Goal: Information Seeking & Learning: Learn about a topic

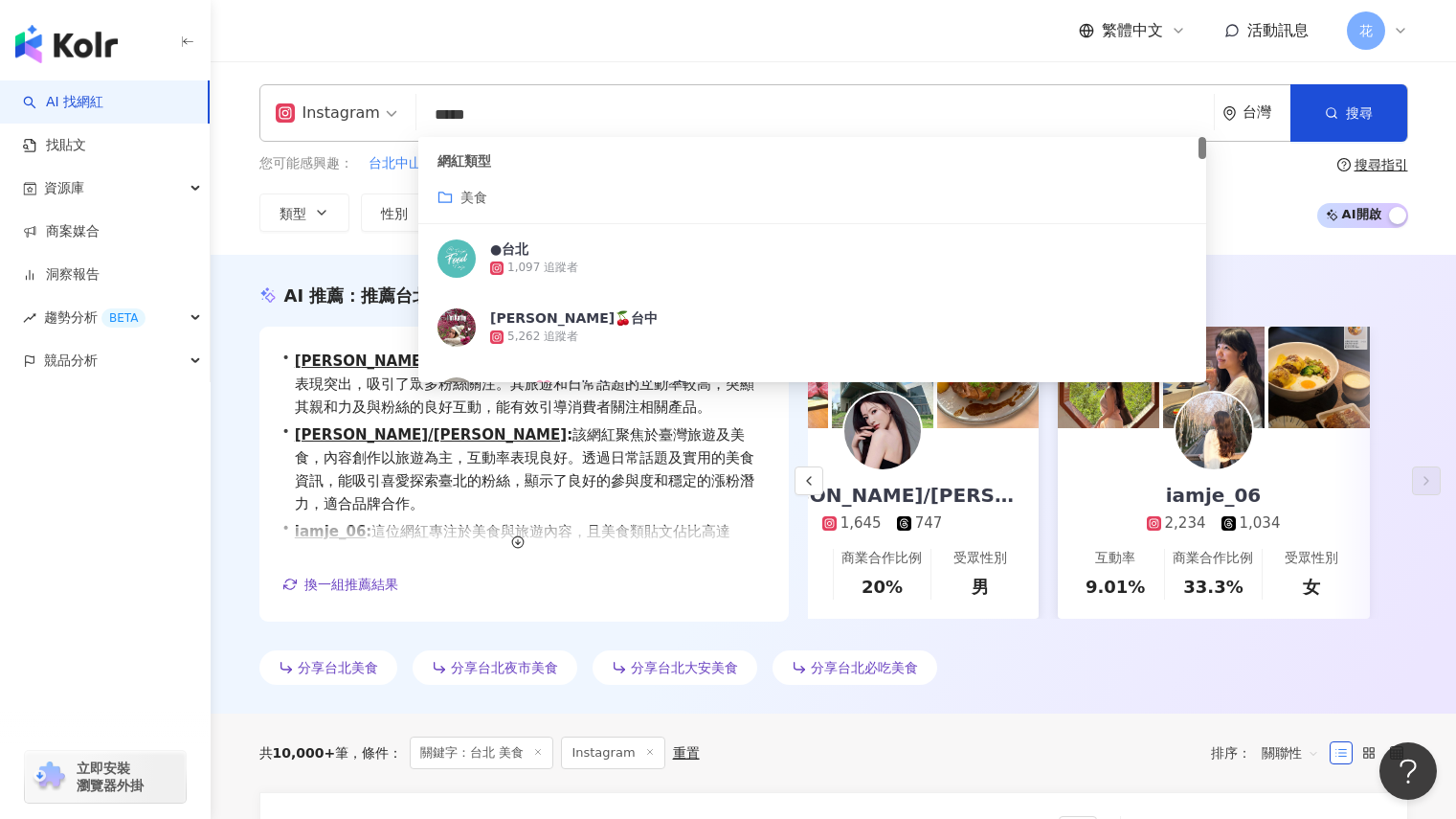
click at [470, 103] on input "*****" at bounding box center [815, 114] width 782 height 37
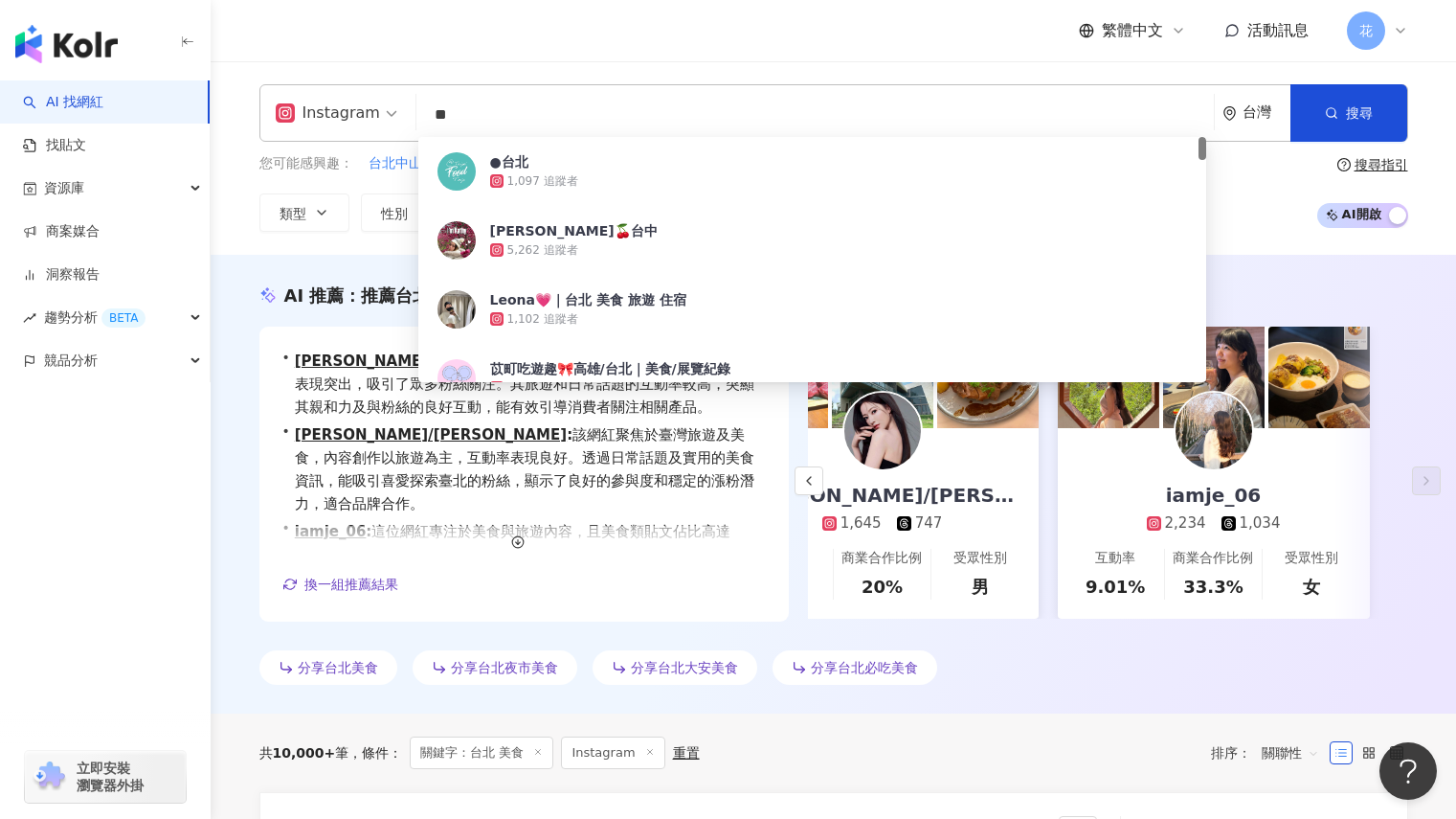
type input "*"
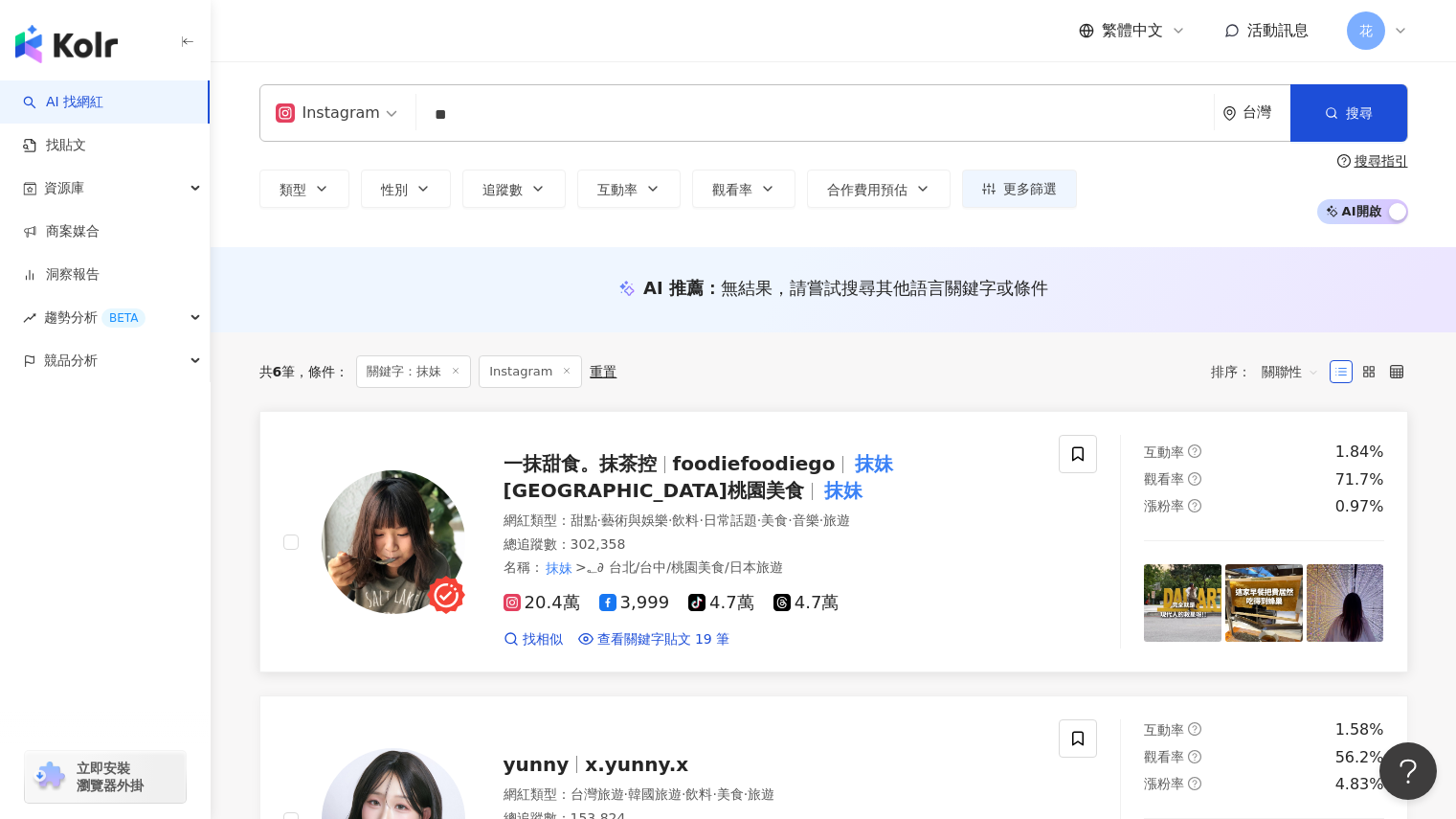
click at [775, 485] on div "一抹甜食。抹茶控 foodiefoodiego 抹妹 台北台中桃園美食 抹妹" at bounding box center [769, 477] width 533 height 54
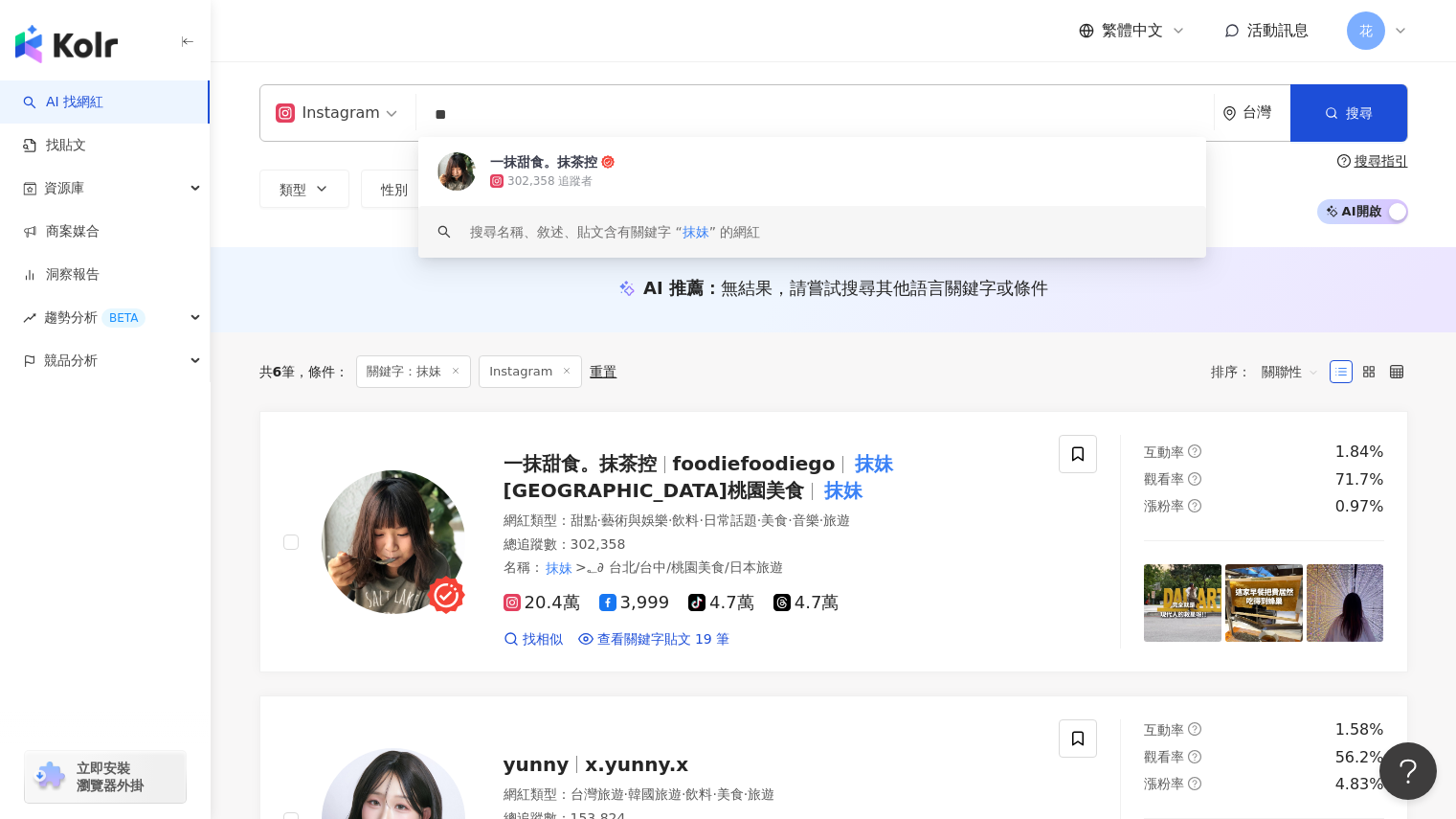
click at [625, 120] on input "**" at bounding box center [815, 114] width 782 height 37
type input "*"
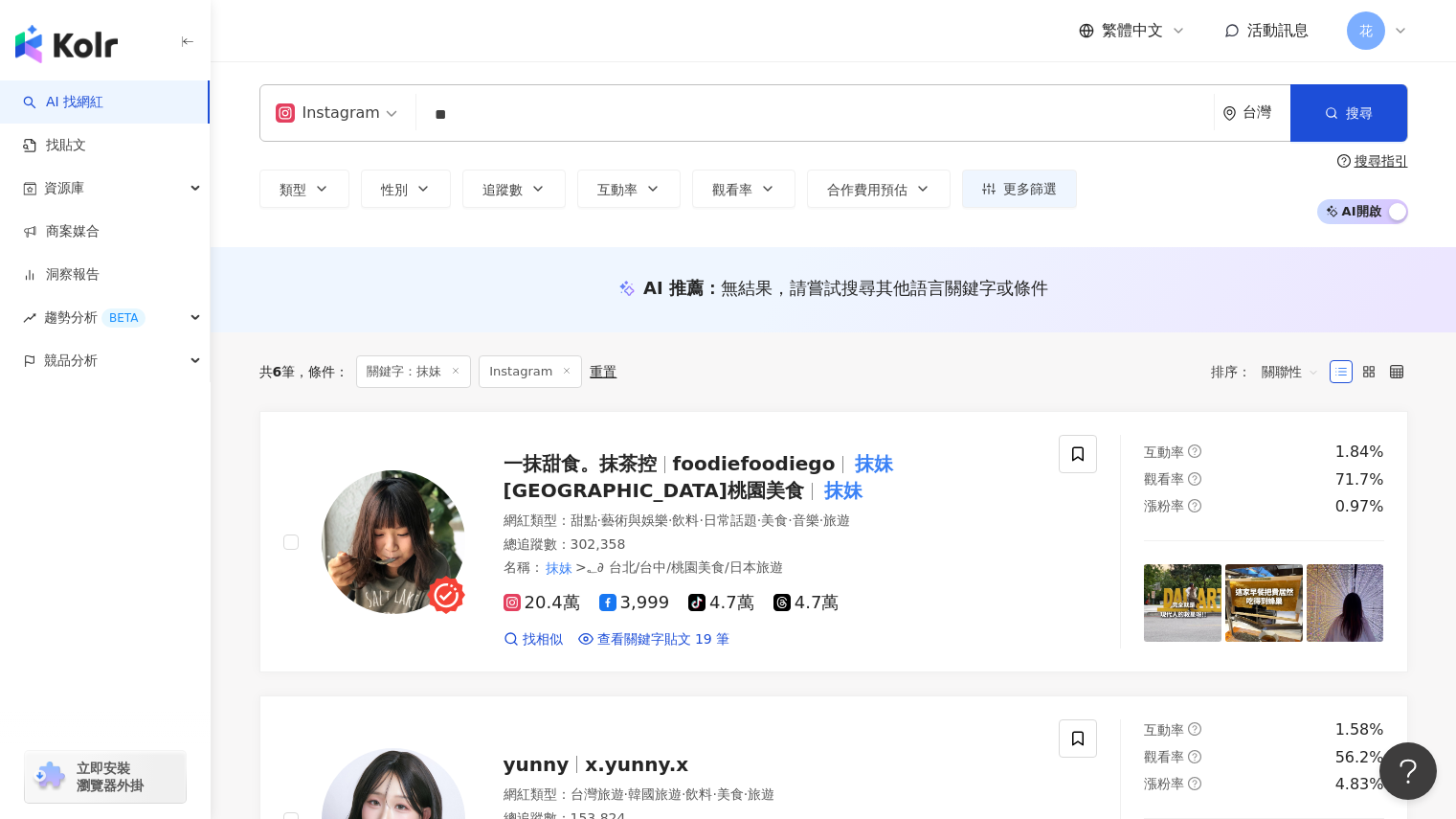
type input "*"
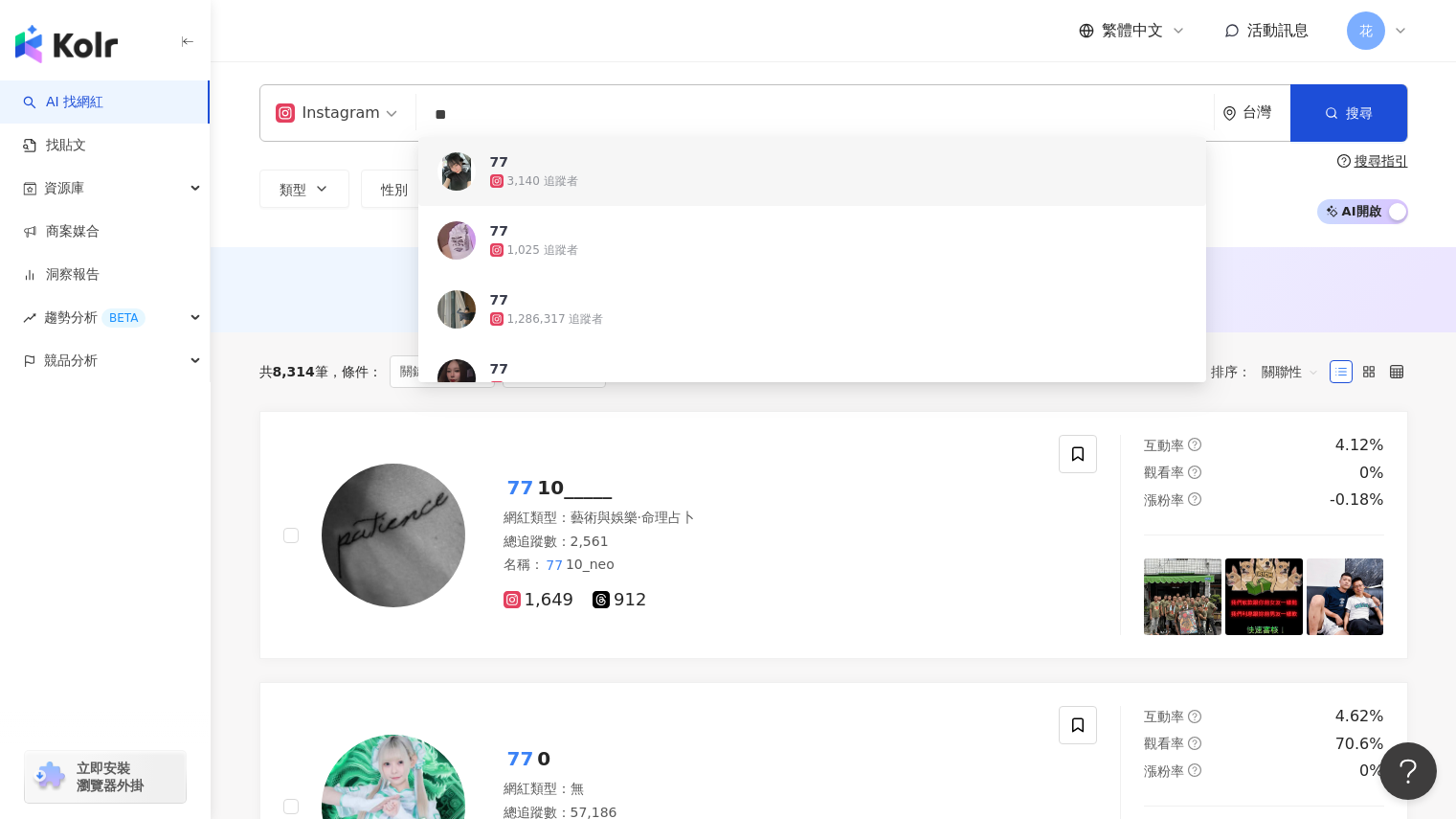
type input "*"
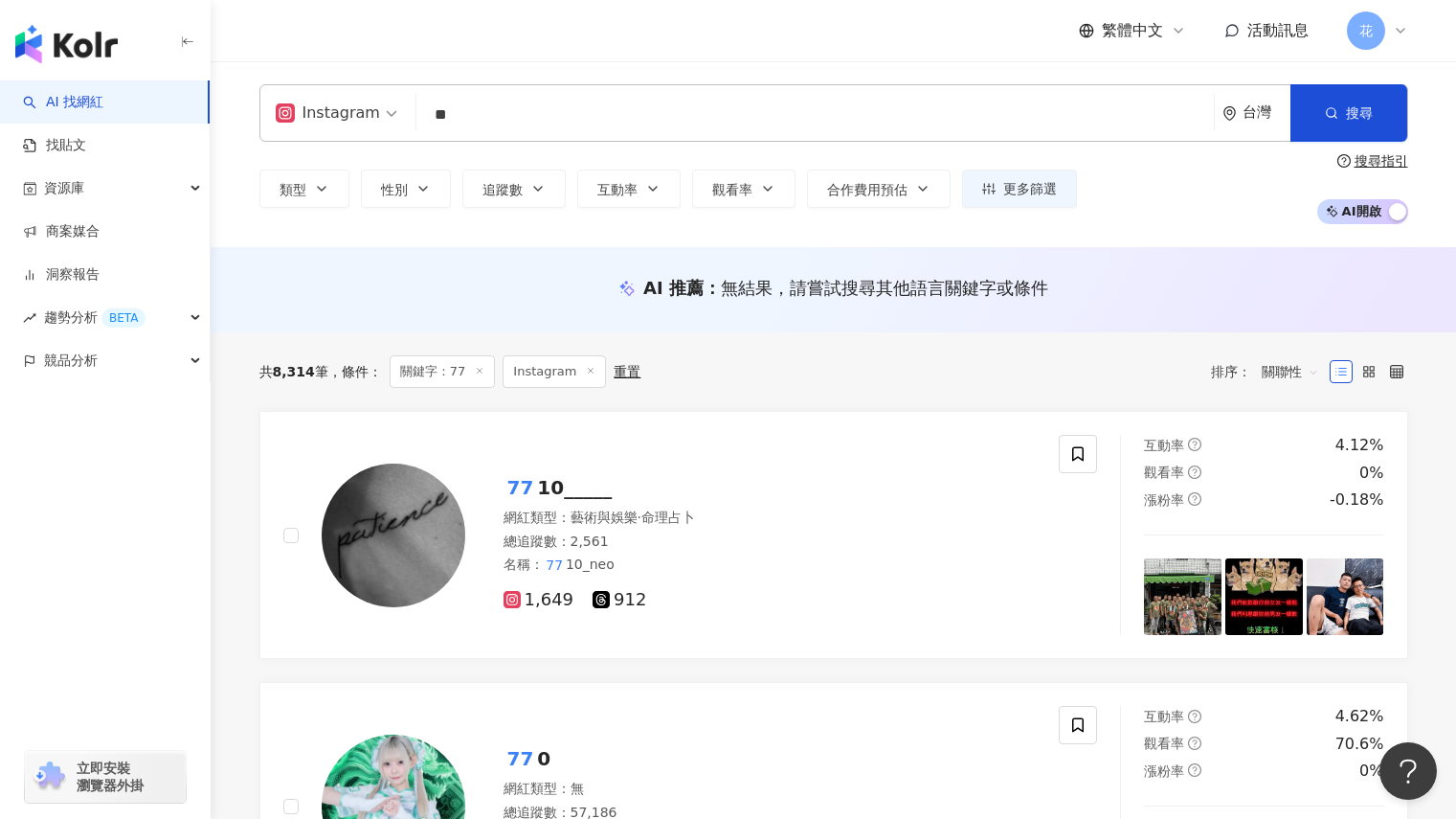
type input "*"
type input "***"
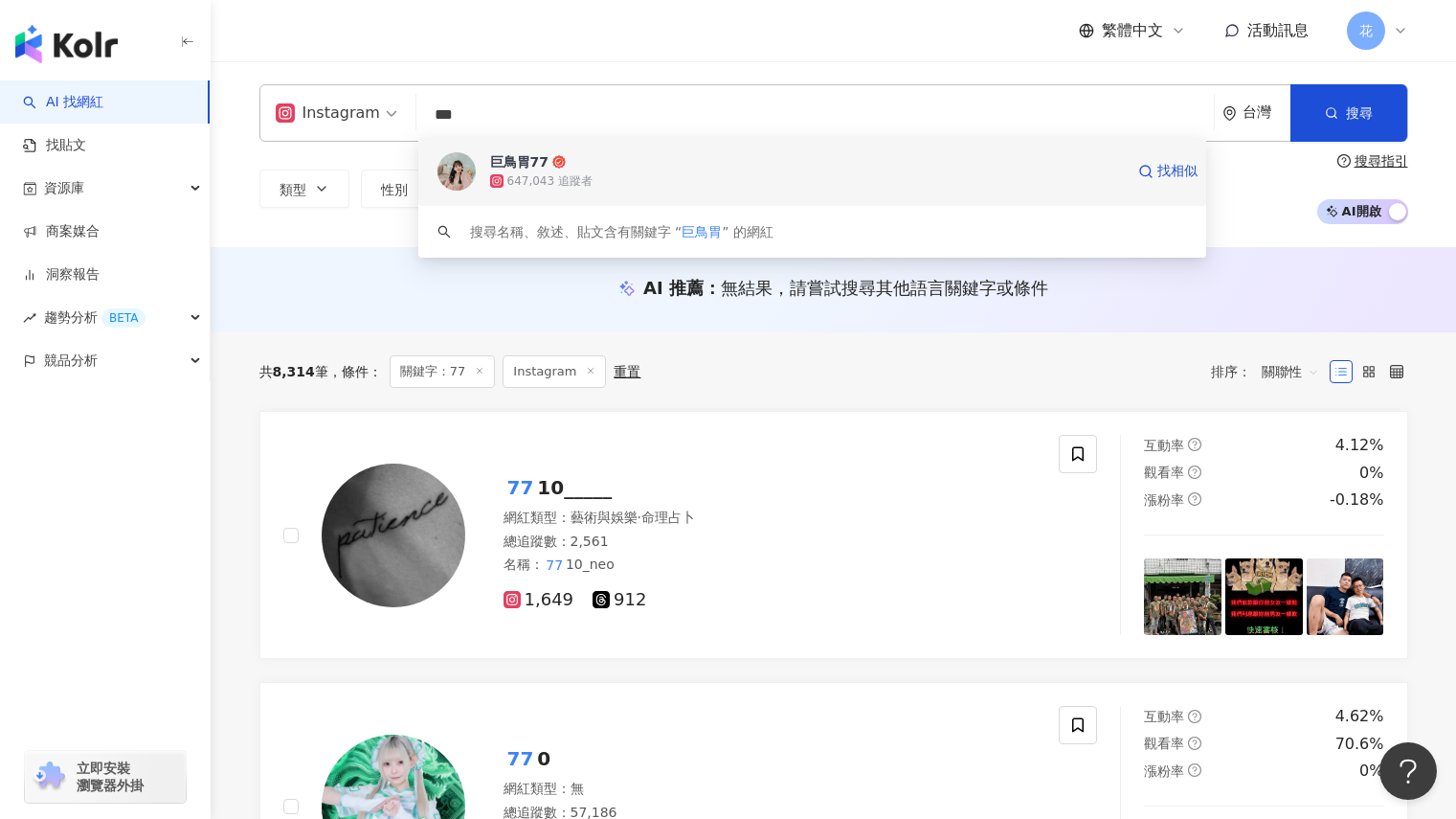
click at [534, 178] on div "647,043 追蹤者" at bounding box center [550, 182] width 85 height 16
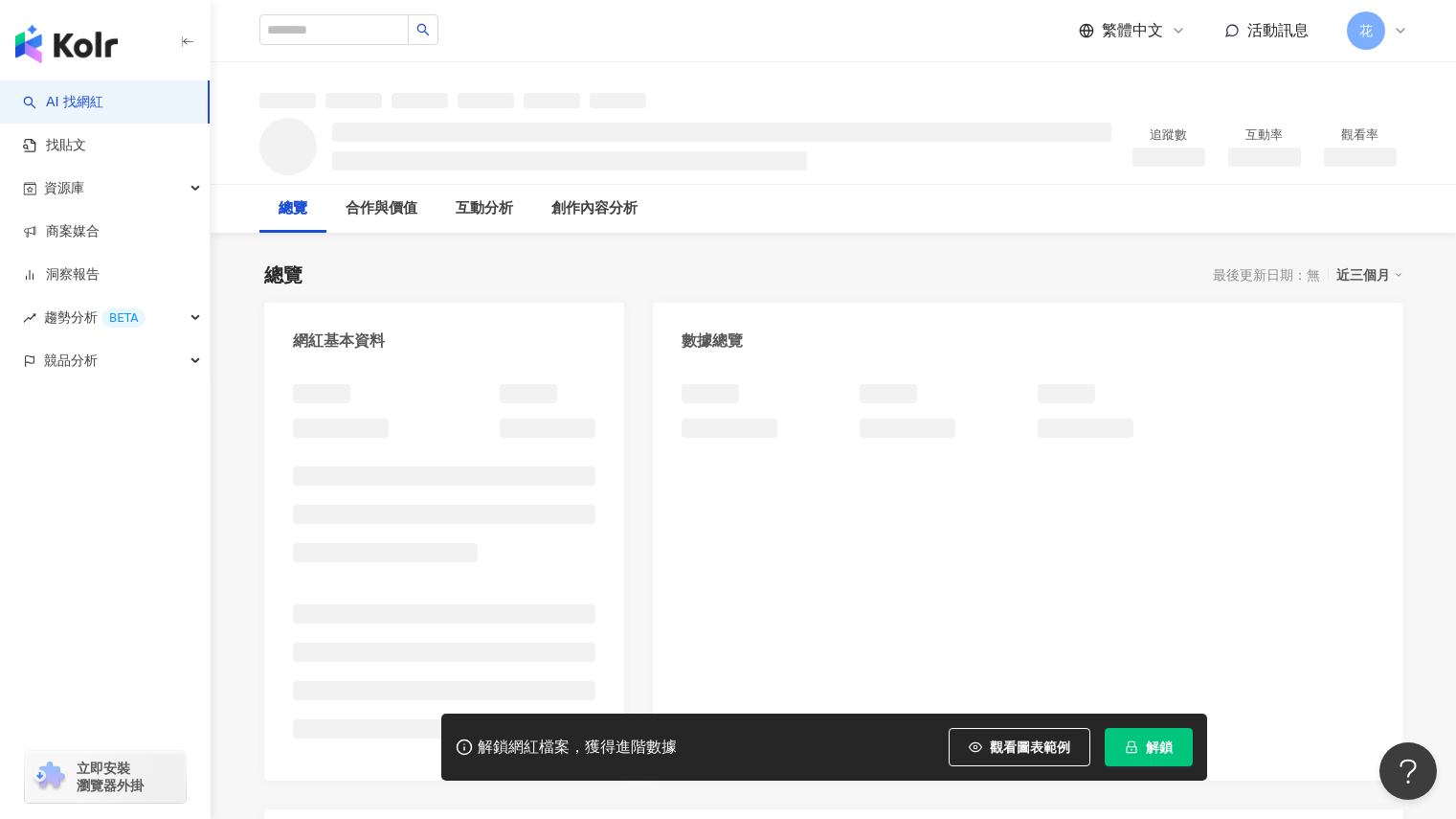
click at [1164, 741] on span "解鎖" at bounding box center [1158, 747] width 27 height 15
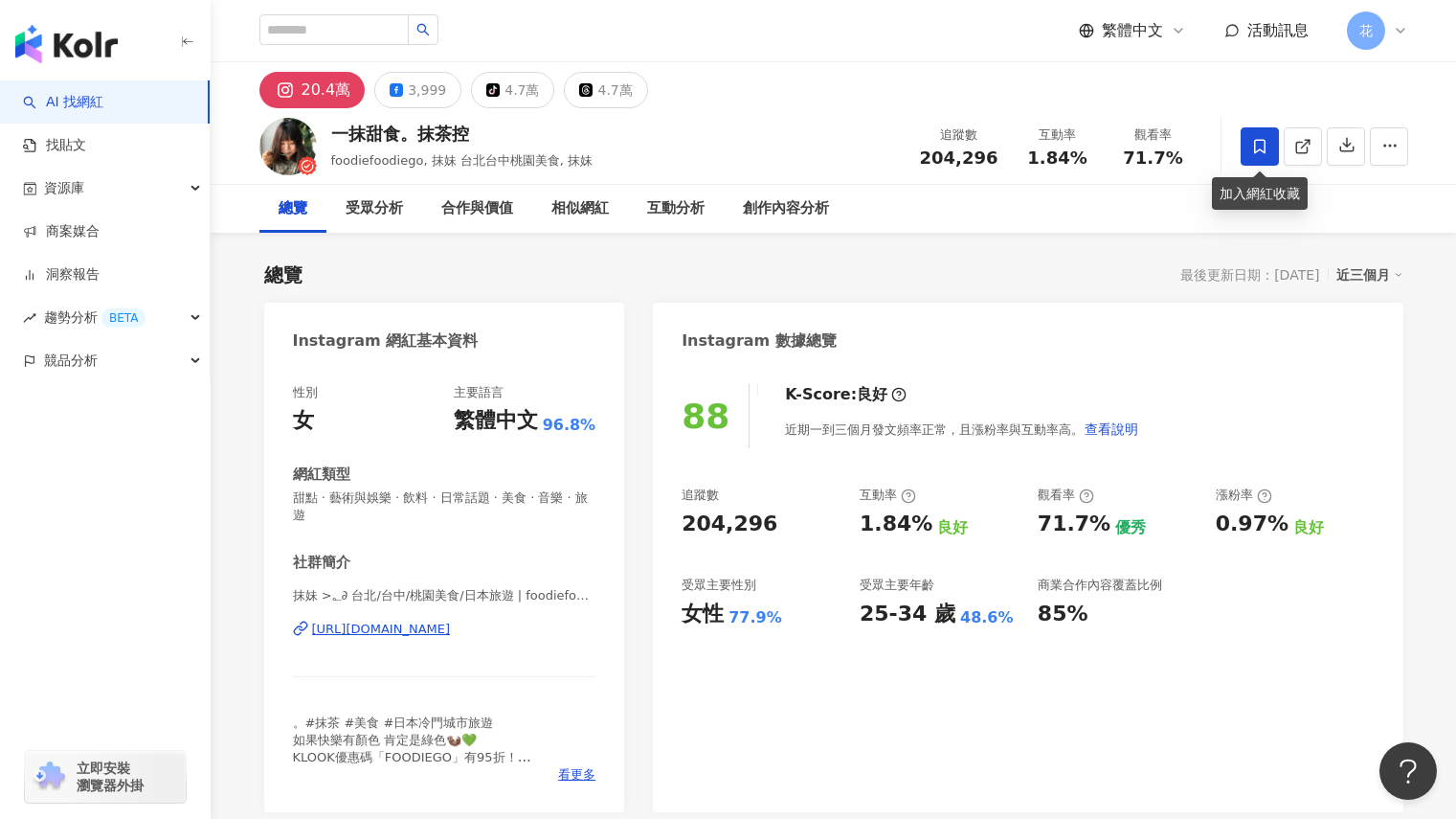
click at [1253, 151] on icon at bounding box center [1258, 146] width 17 height 17
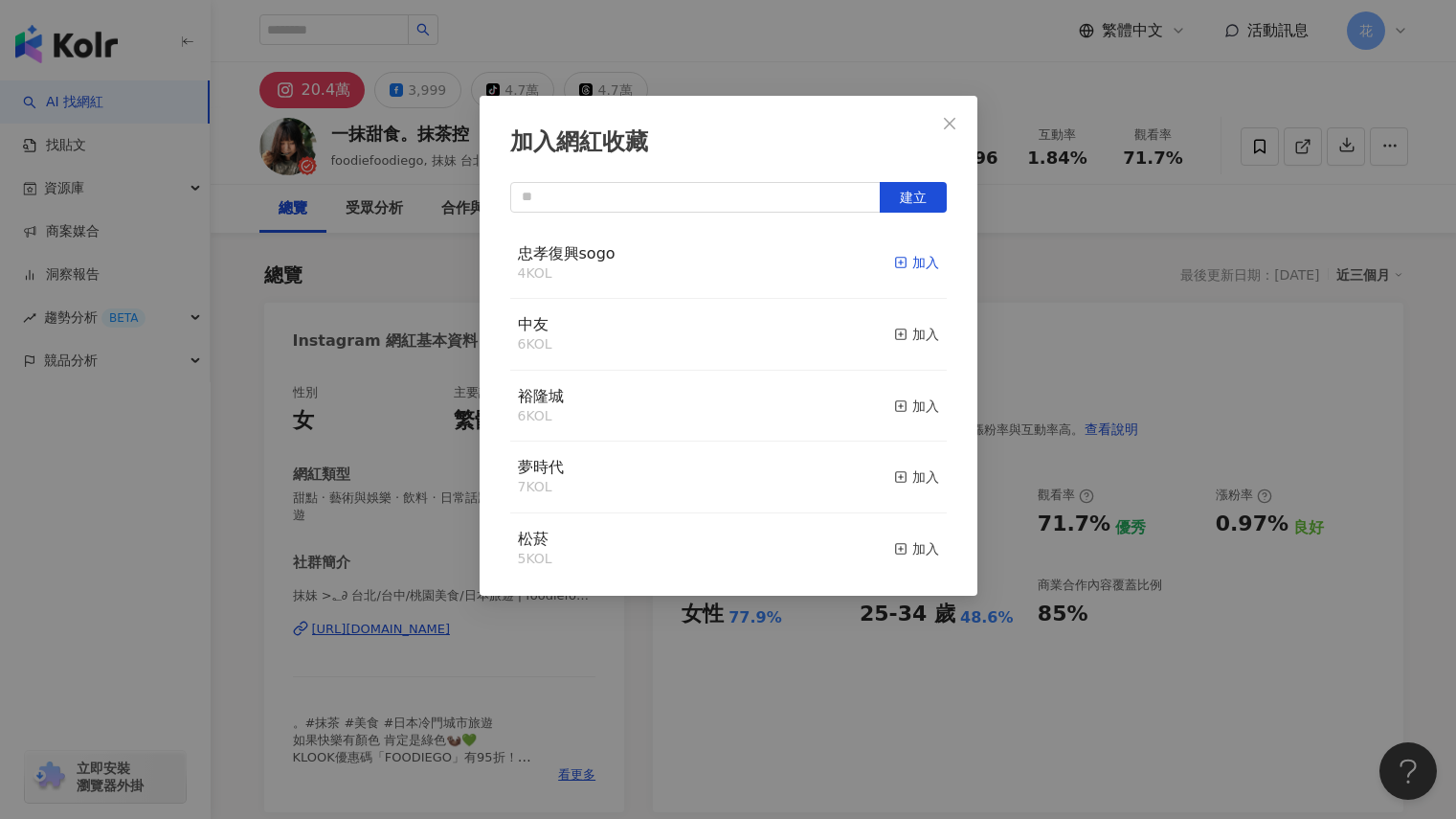
click at [901, 260] on div "加入" at bounding box center [916, 262] width 45 height 21
click at [955, 126] on icon "close" at bounding box center [949, 123] width 15 height 15
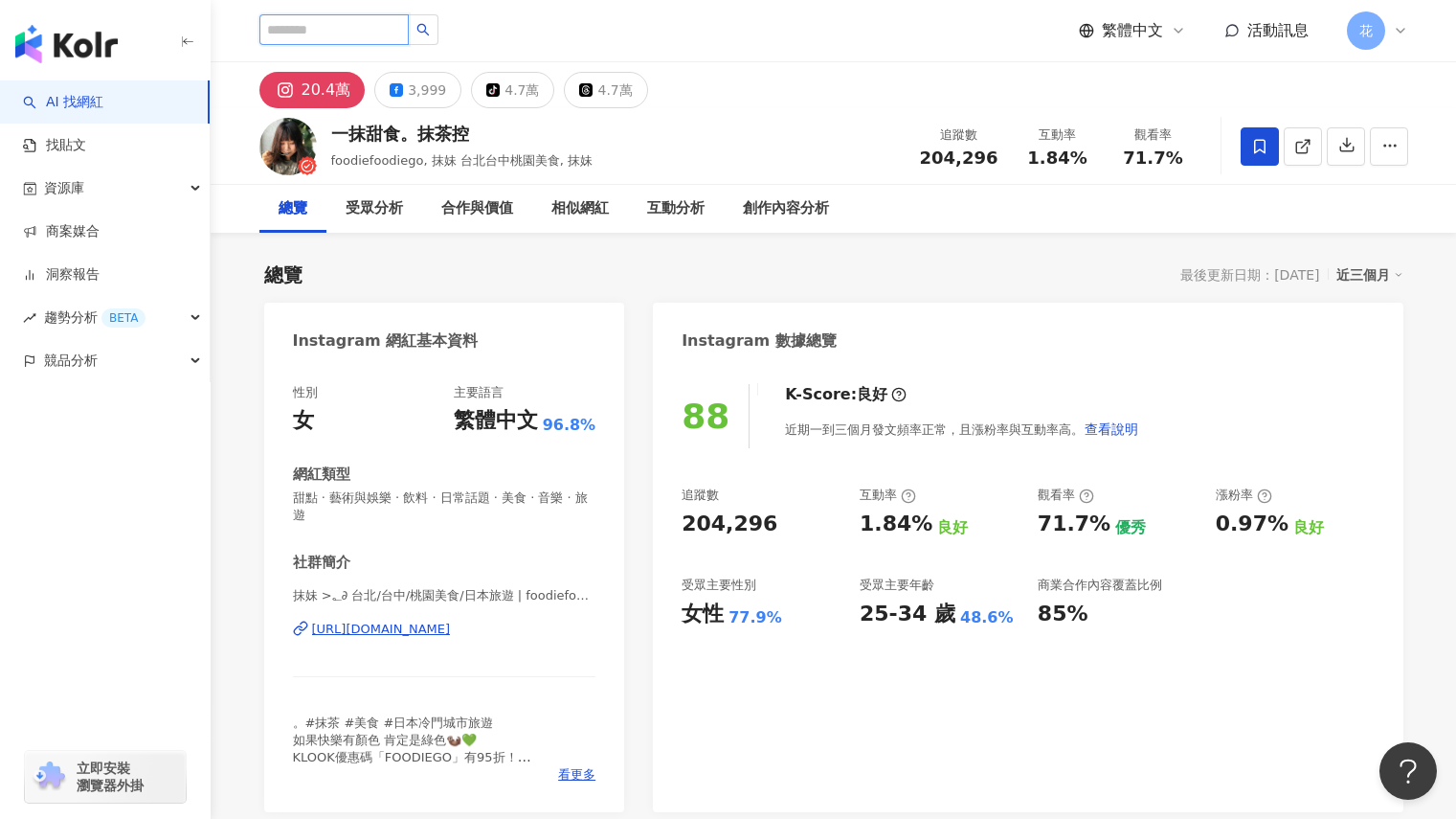
click at [339, 31] on input "search" at bounding box center [333, 29] width 149 height 31
type input "*"
type input "**"
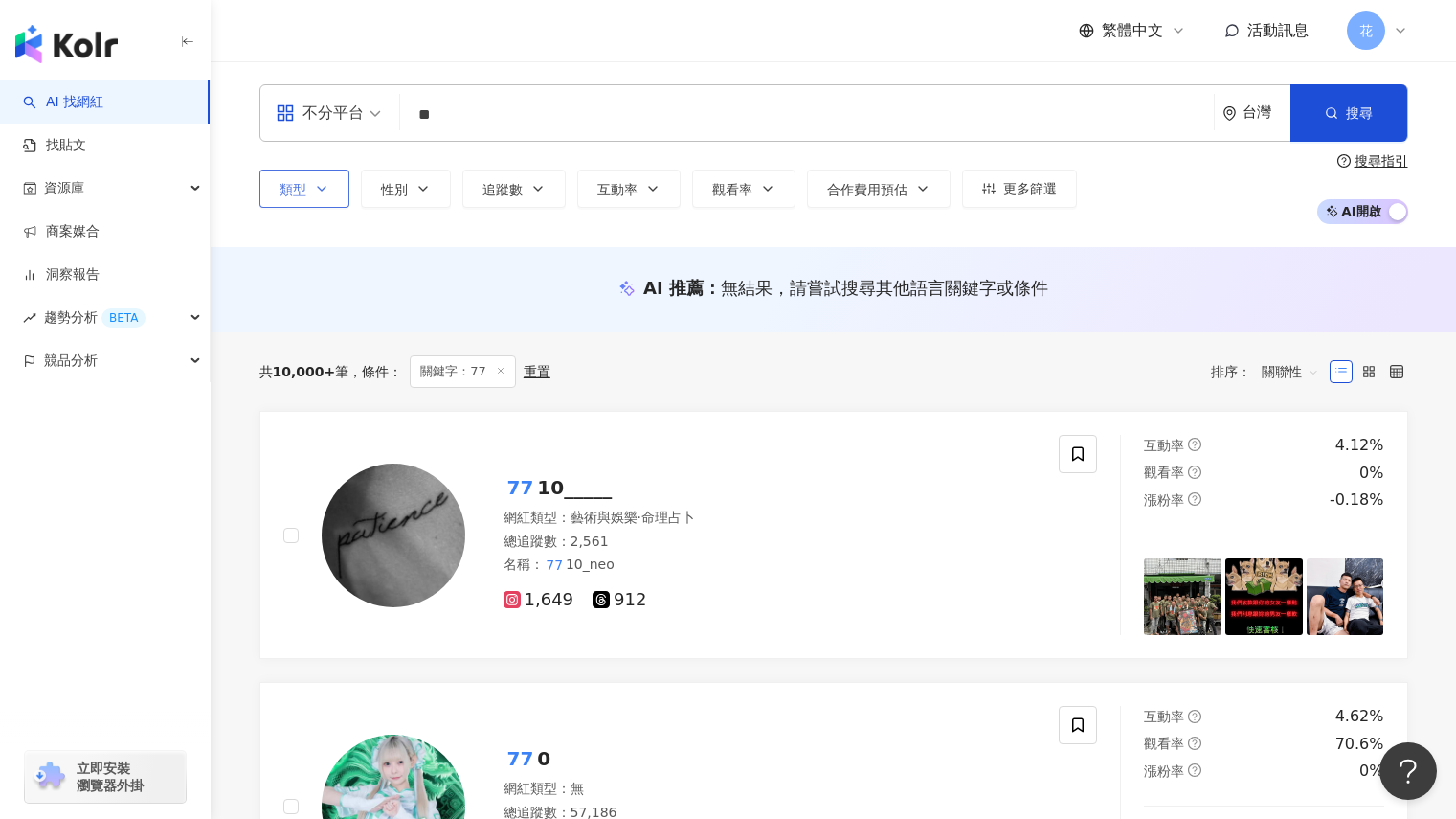
click at [259, 182] on button "類型" at bounding box center [304, 189] width 90 height 39
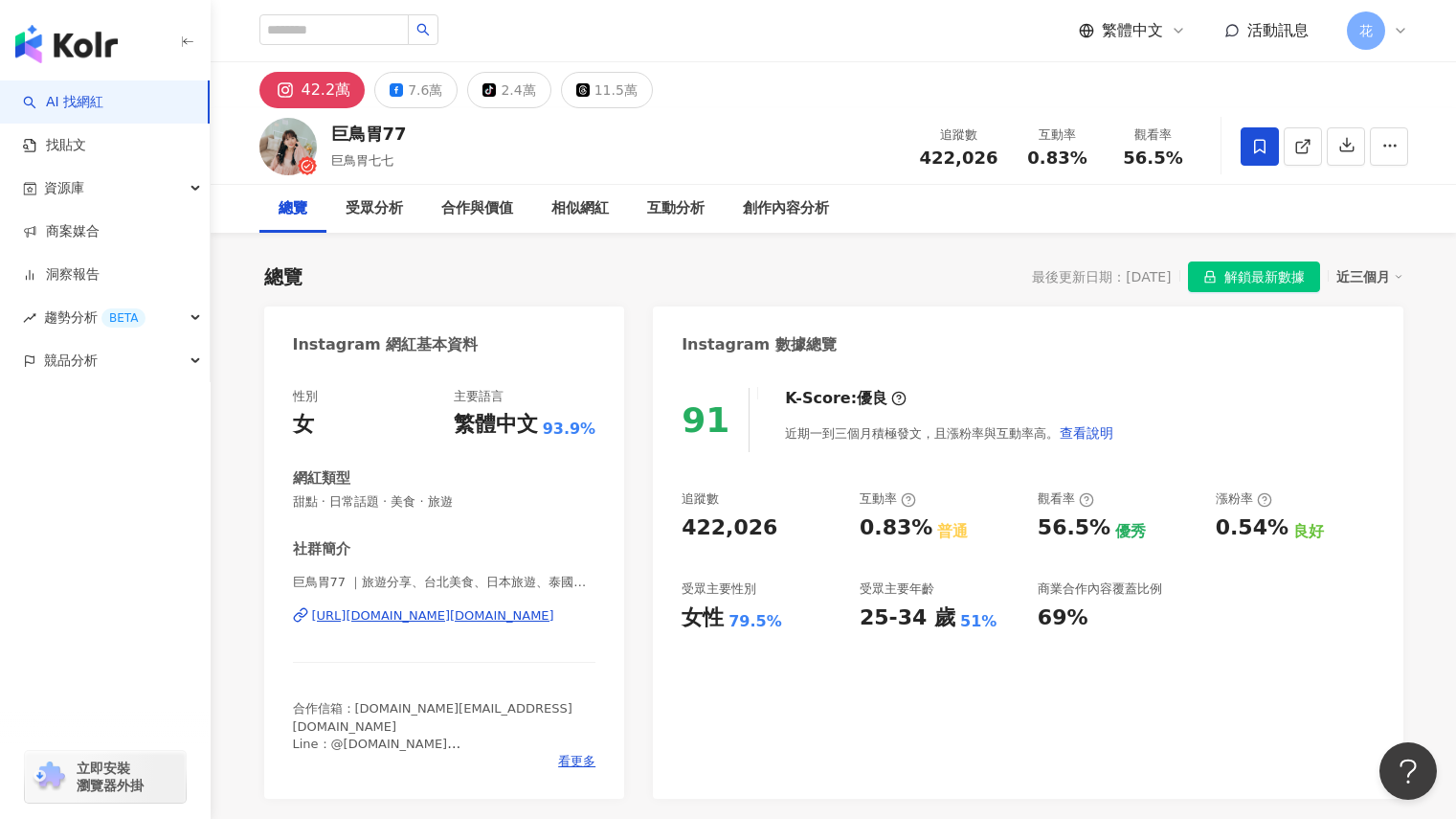
click at [1255, 151] on icon at bounding box center [1259, 146] width 12 height 14
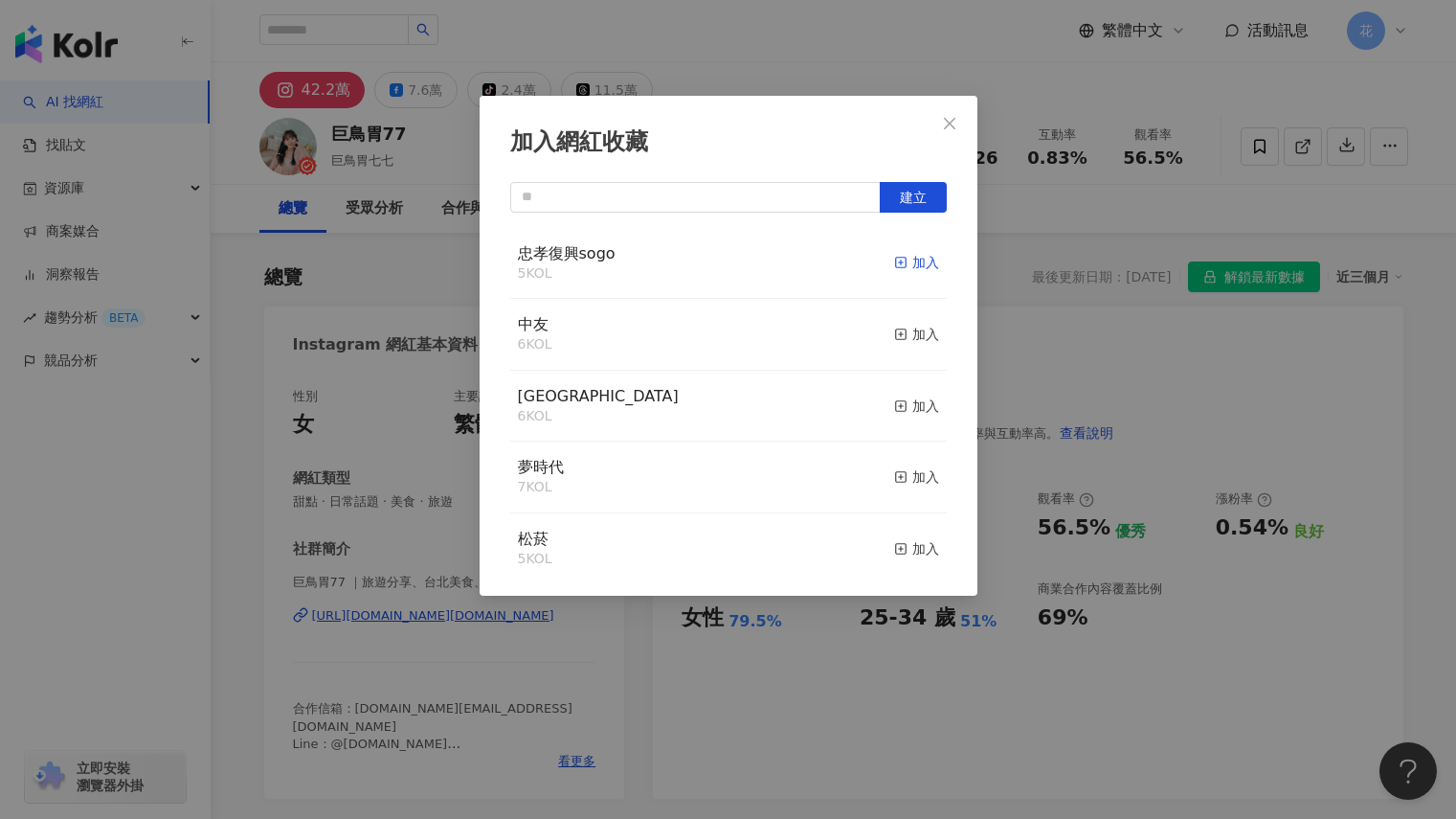
click at [902, 266] on div "加入" at bounding box center [916, 262] width 45 height 21
click at [942, 121] on icon "close" at bounding box center [949, 123] width 15 height 15
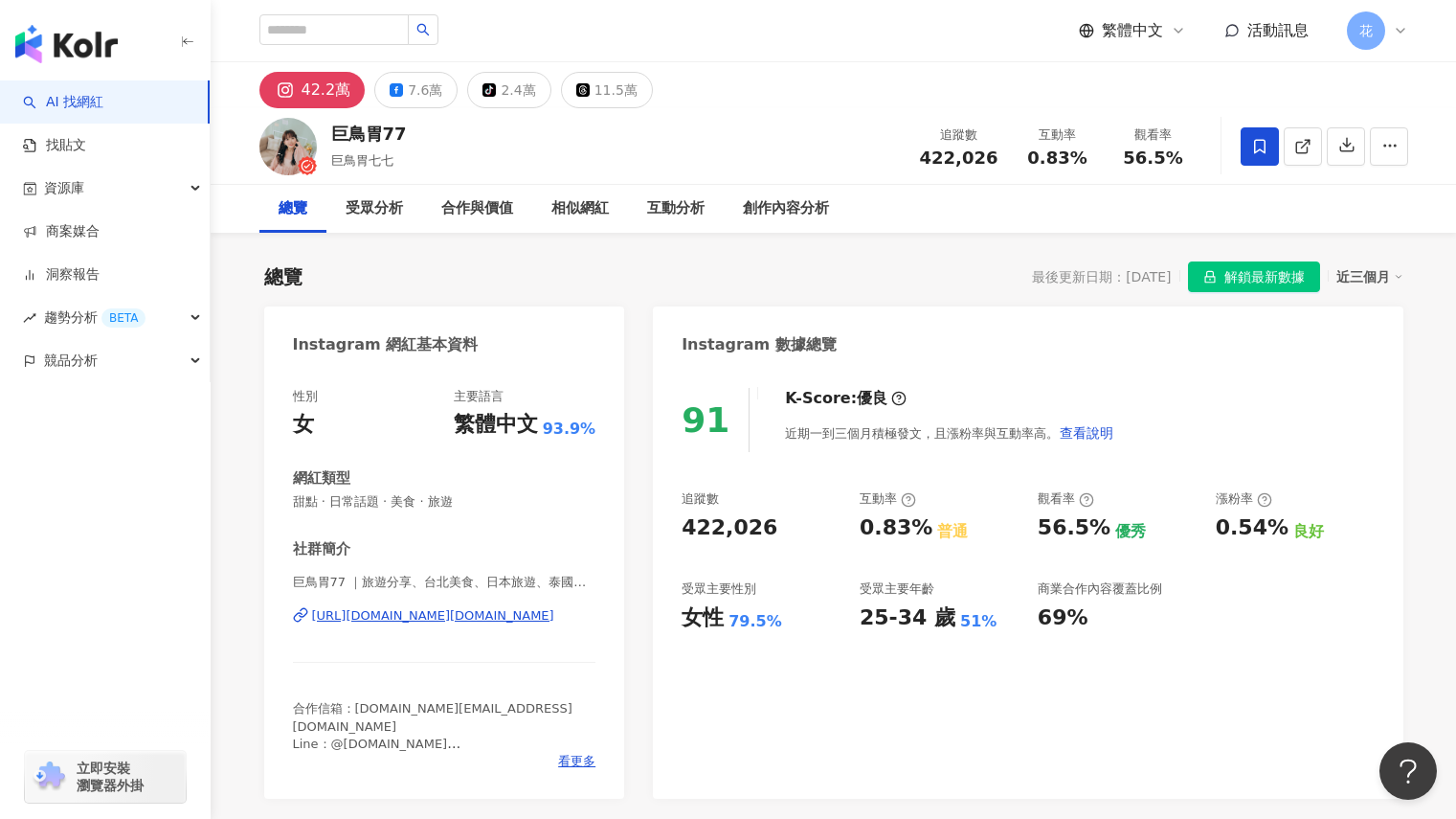
click at [103, 93] on link "AI 找網紅" at bounding box center [63, 102] width 80 height 19
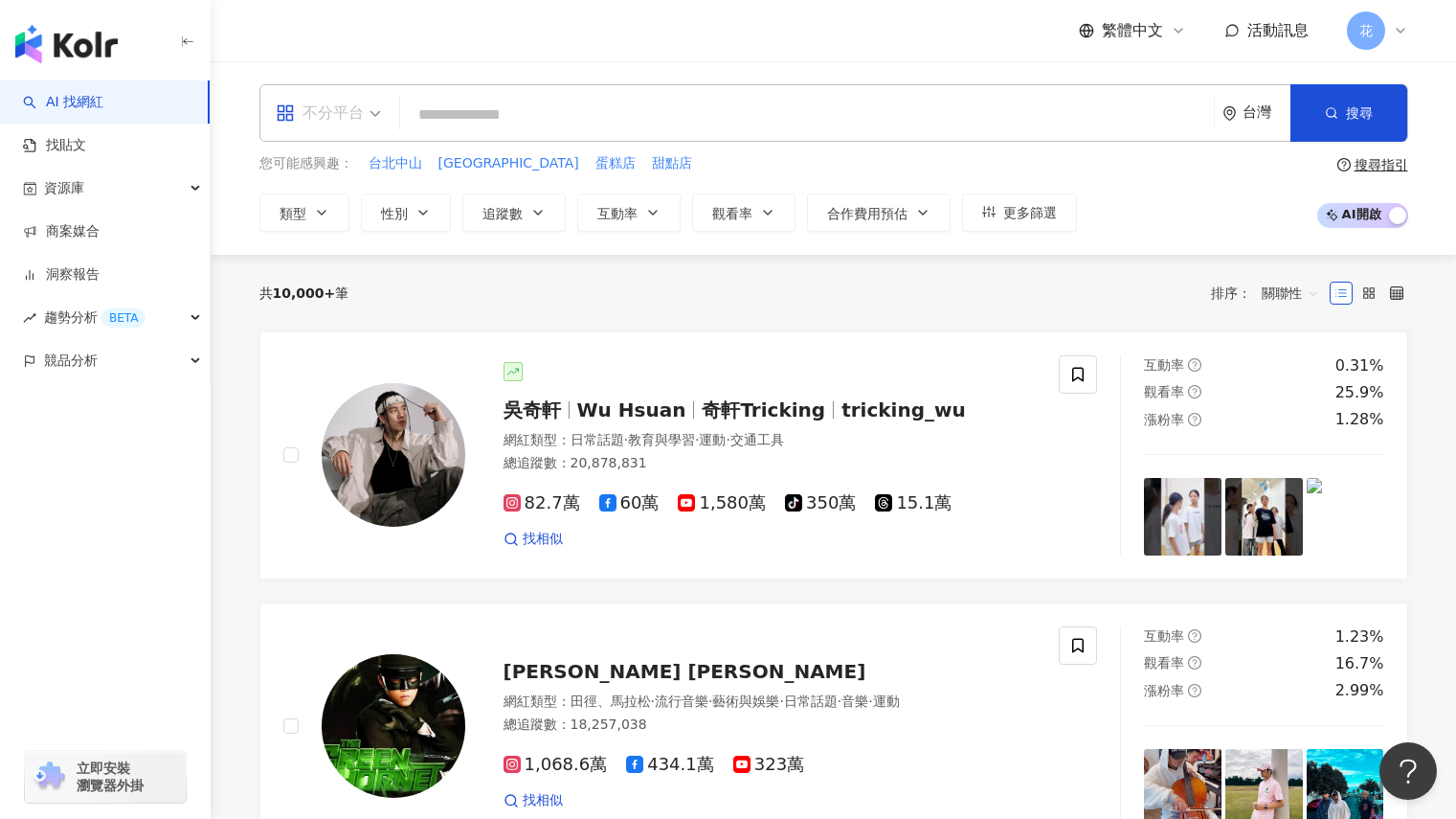
click at [334, 121] on div "不分平台" at bounding box center [320, 112] width 88 height 31
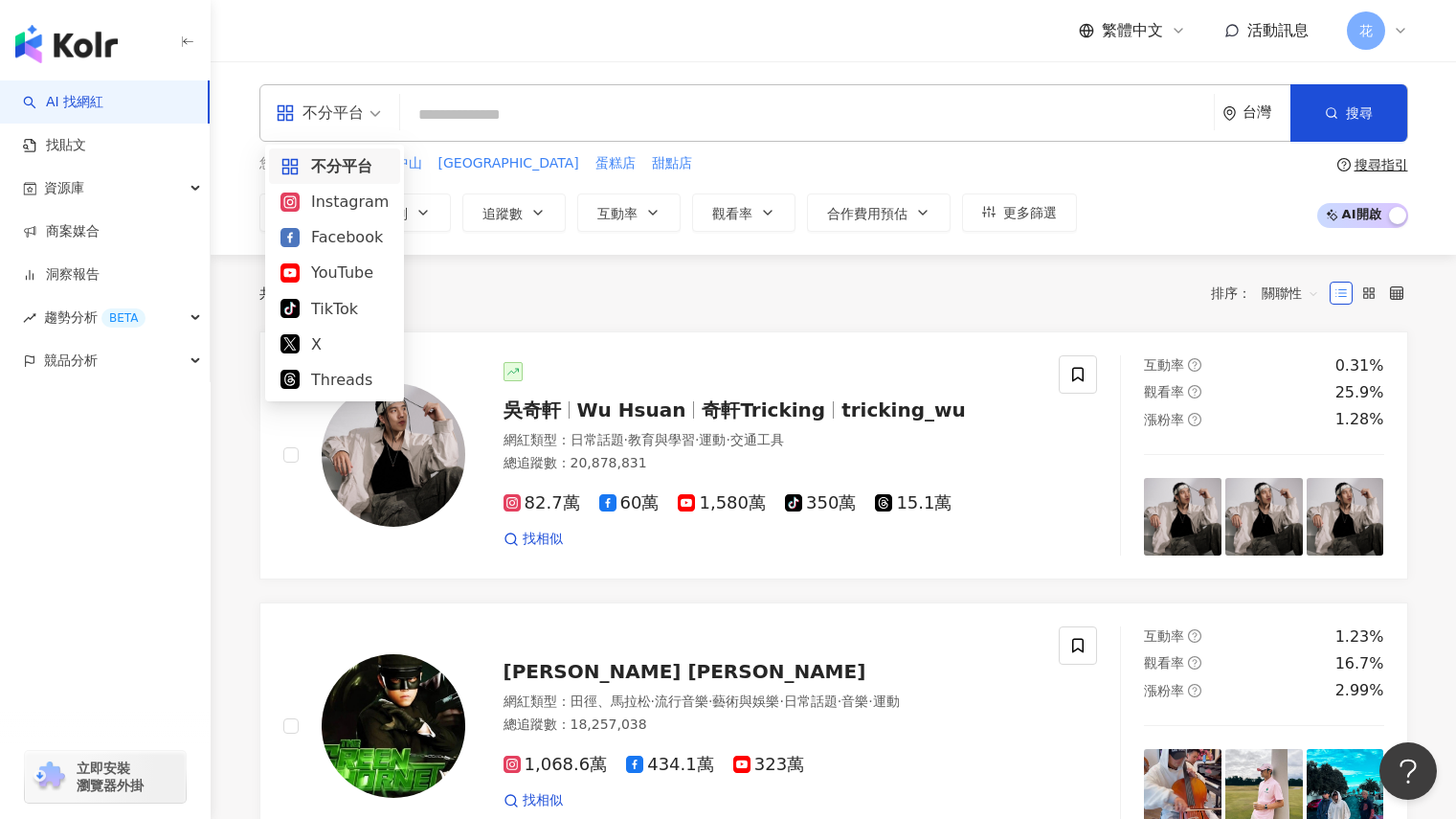
click at [334, 121] on div "不分平台" at bounding box center [320, 112] width 88 height 31
click at [301, 207] on div "Instagram" at bounding box center [334, 202] width 108 height 24
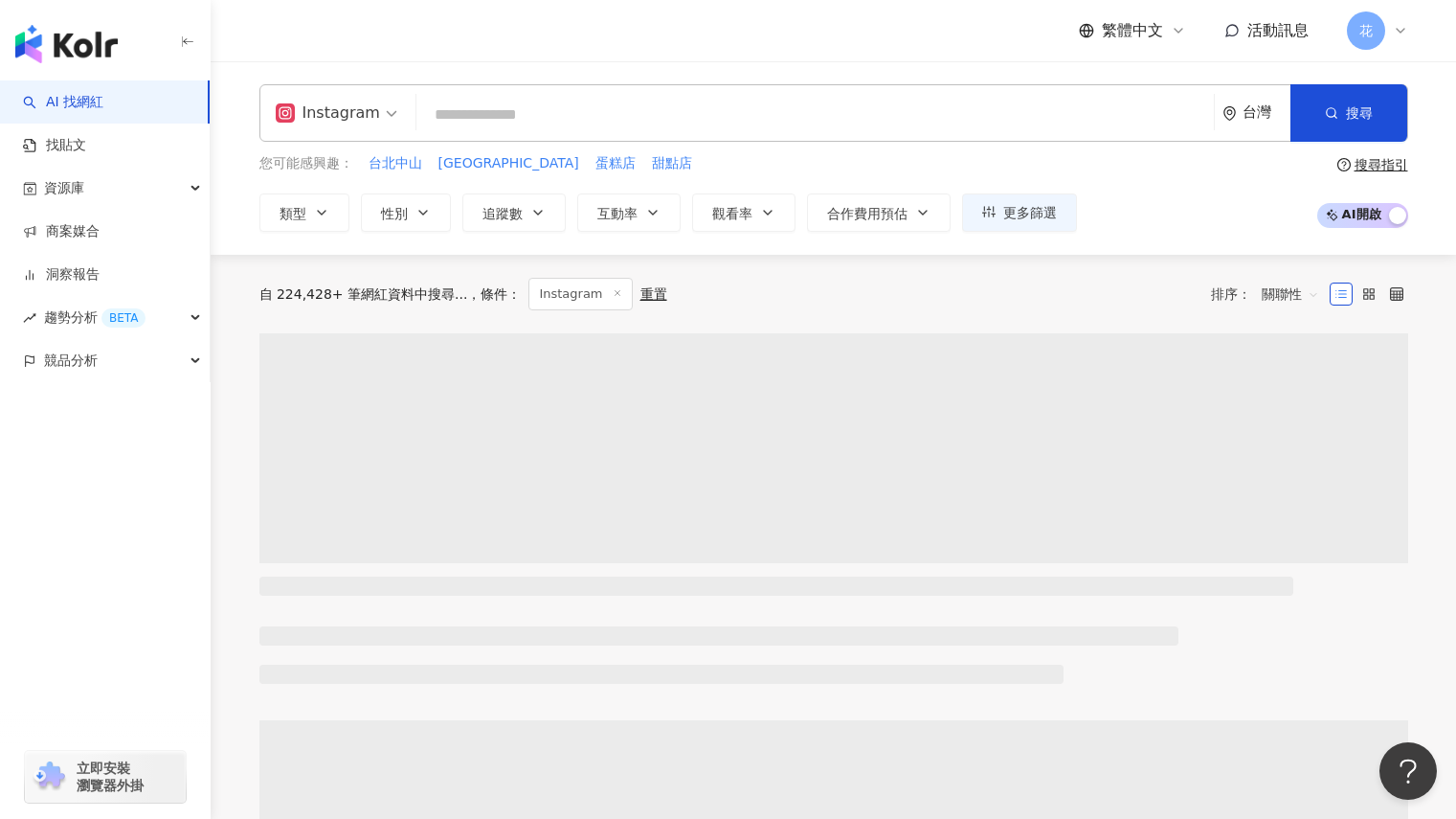
click at [523, 106] on input "search" at bounding box center [815, 114] width 782 height 37
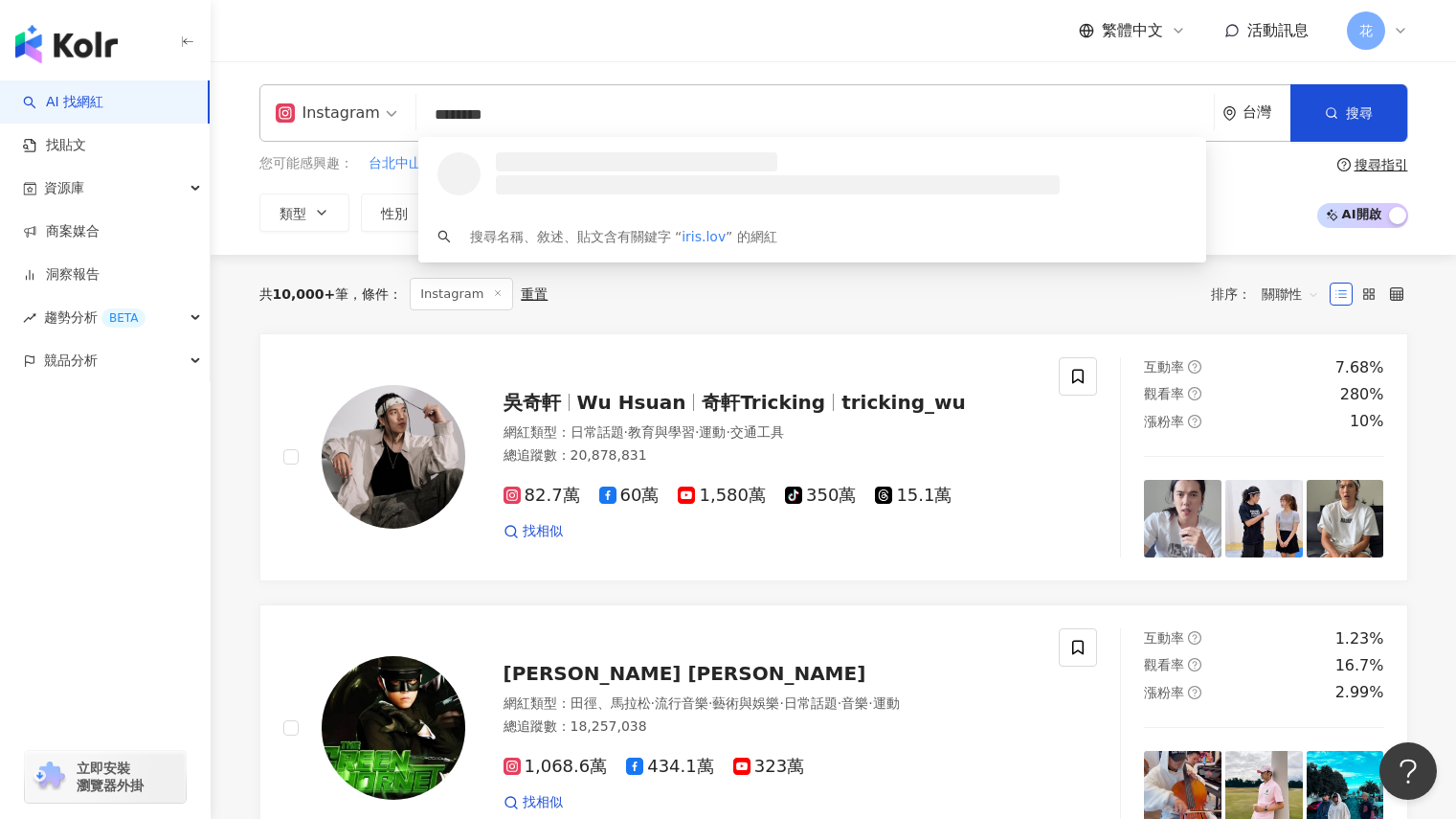
type input "*********"
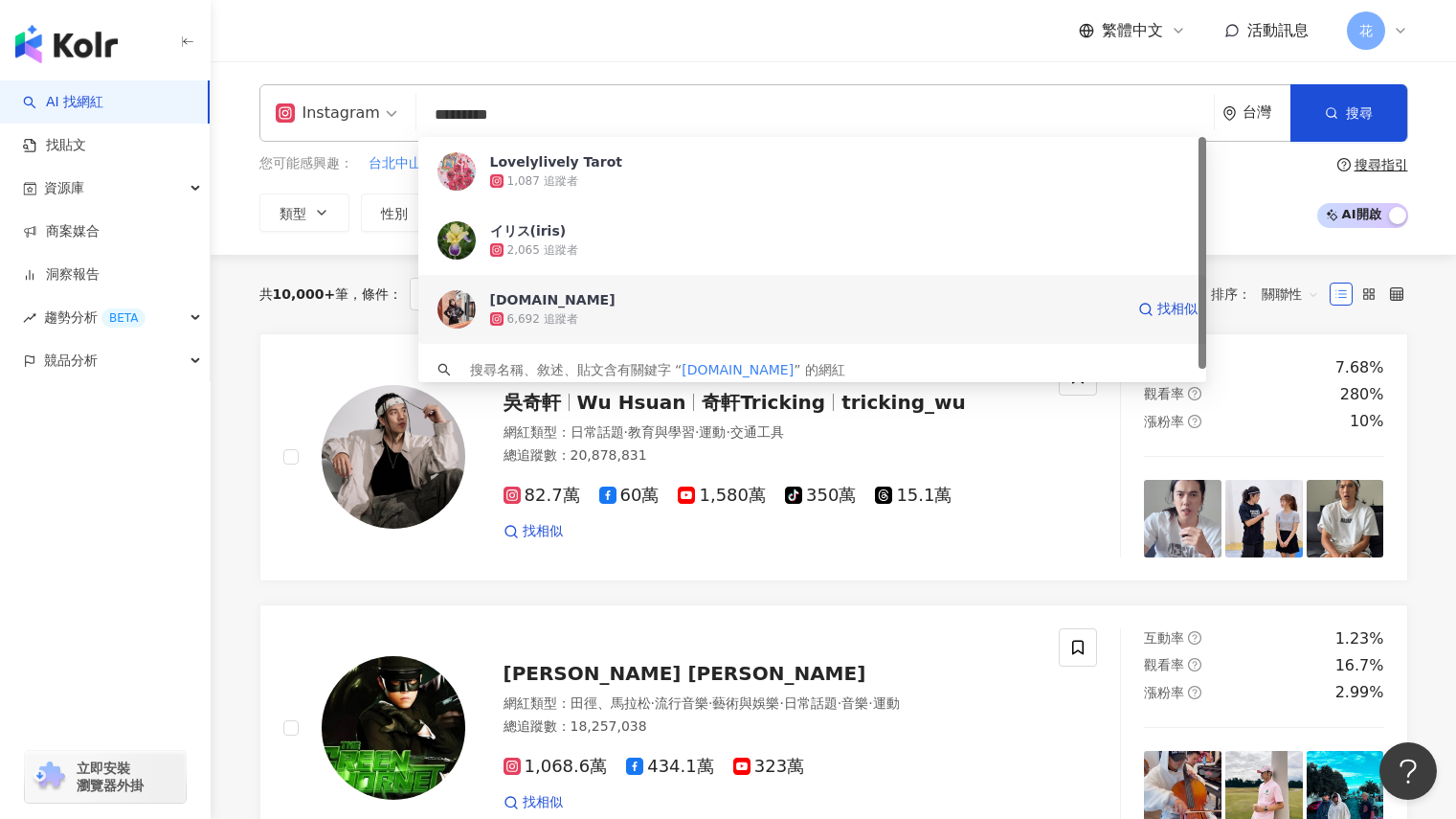
click at [555, 302] on div "iris.love.food" at bounding box center [553, 299] width 125 height 19
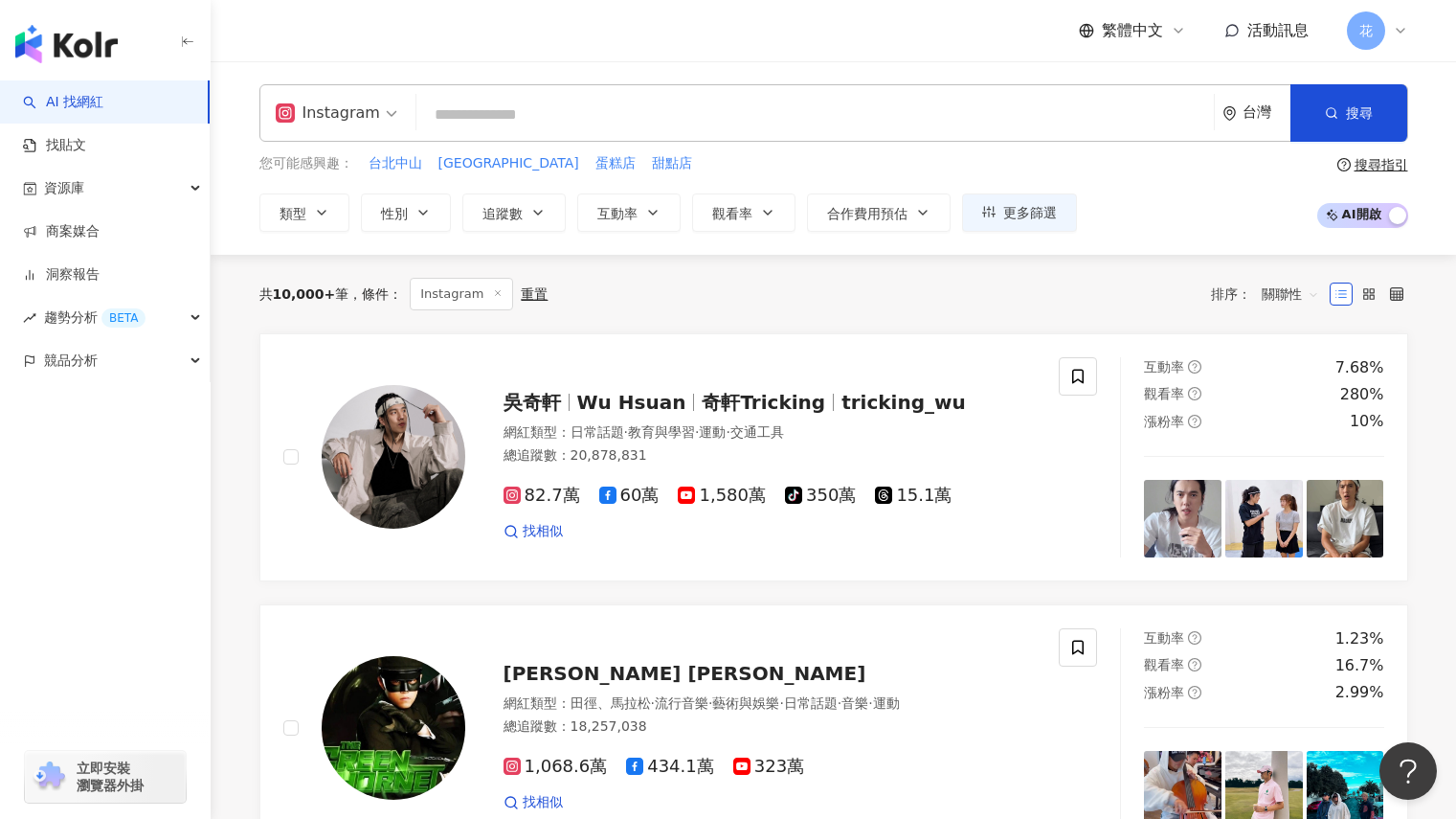
click at [737, 101] on input "search" at bounding box center [815, 114] width 782 height 37
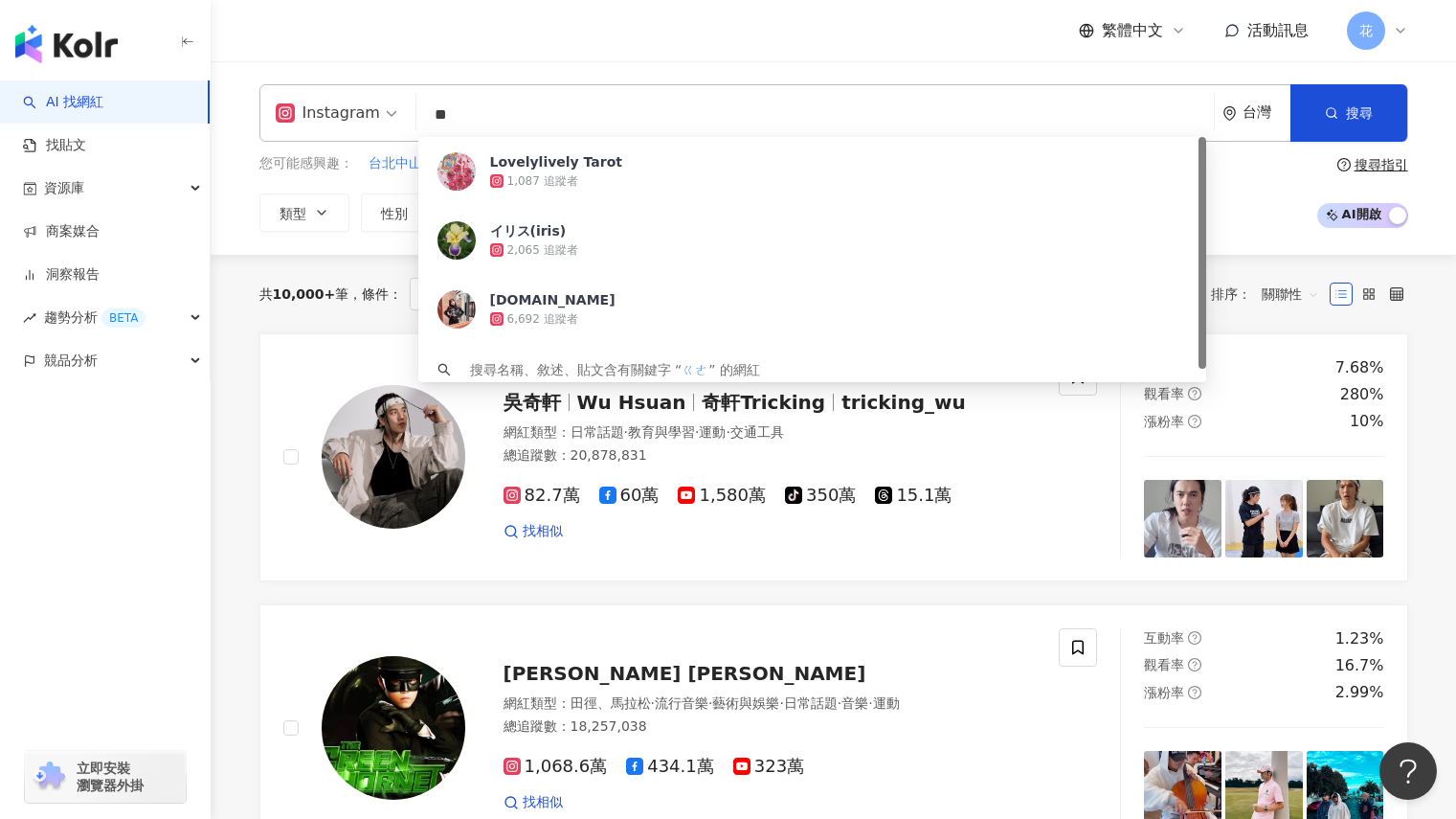
type input "*"
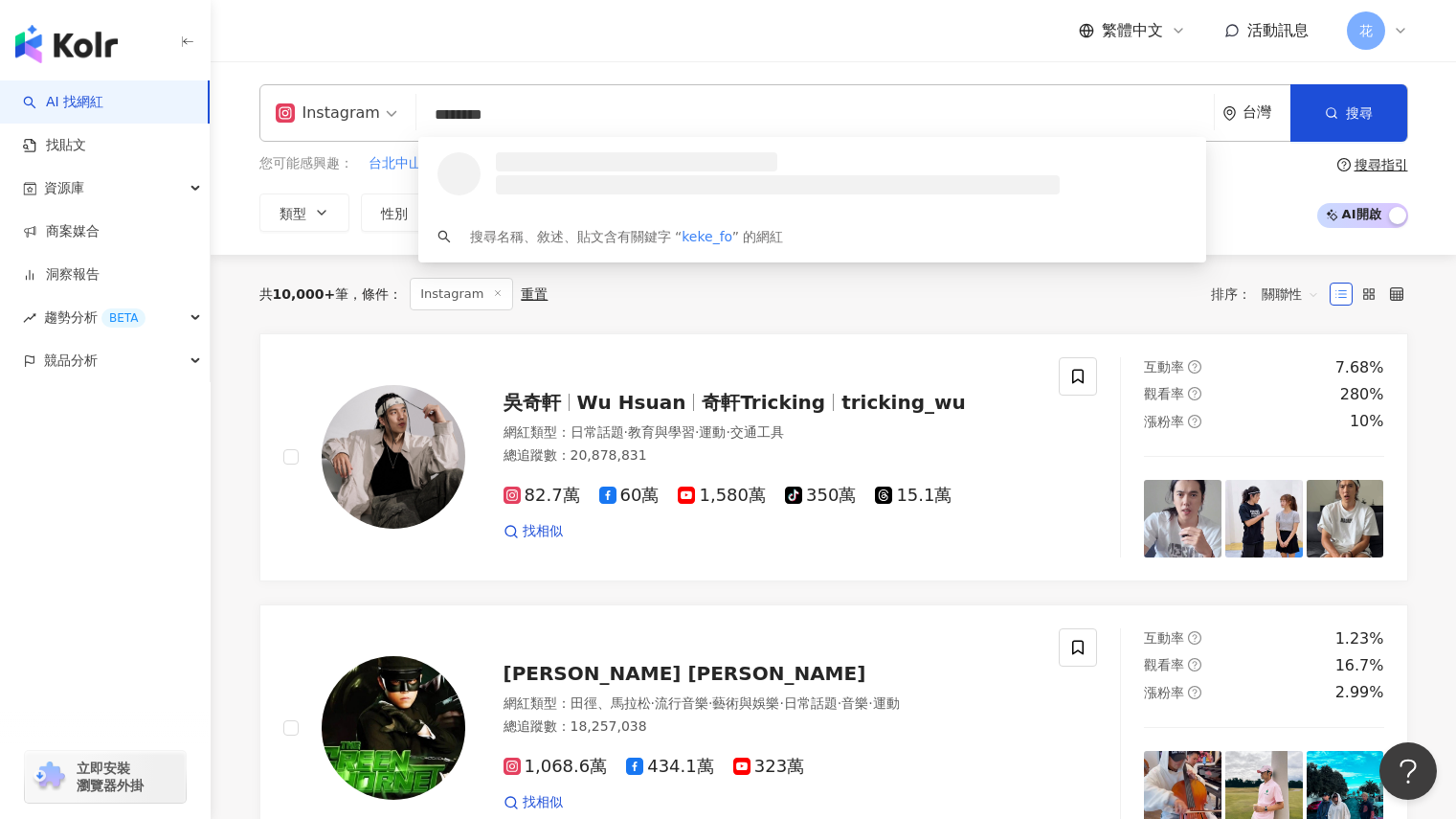
type input "*********"
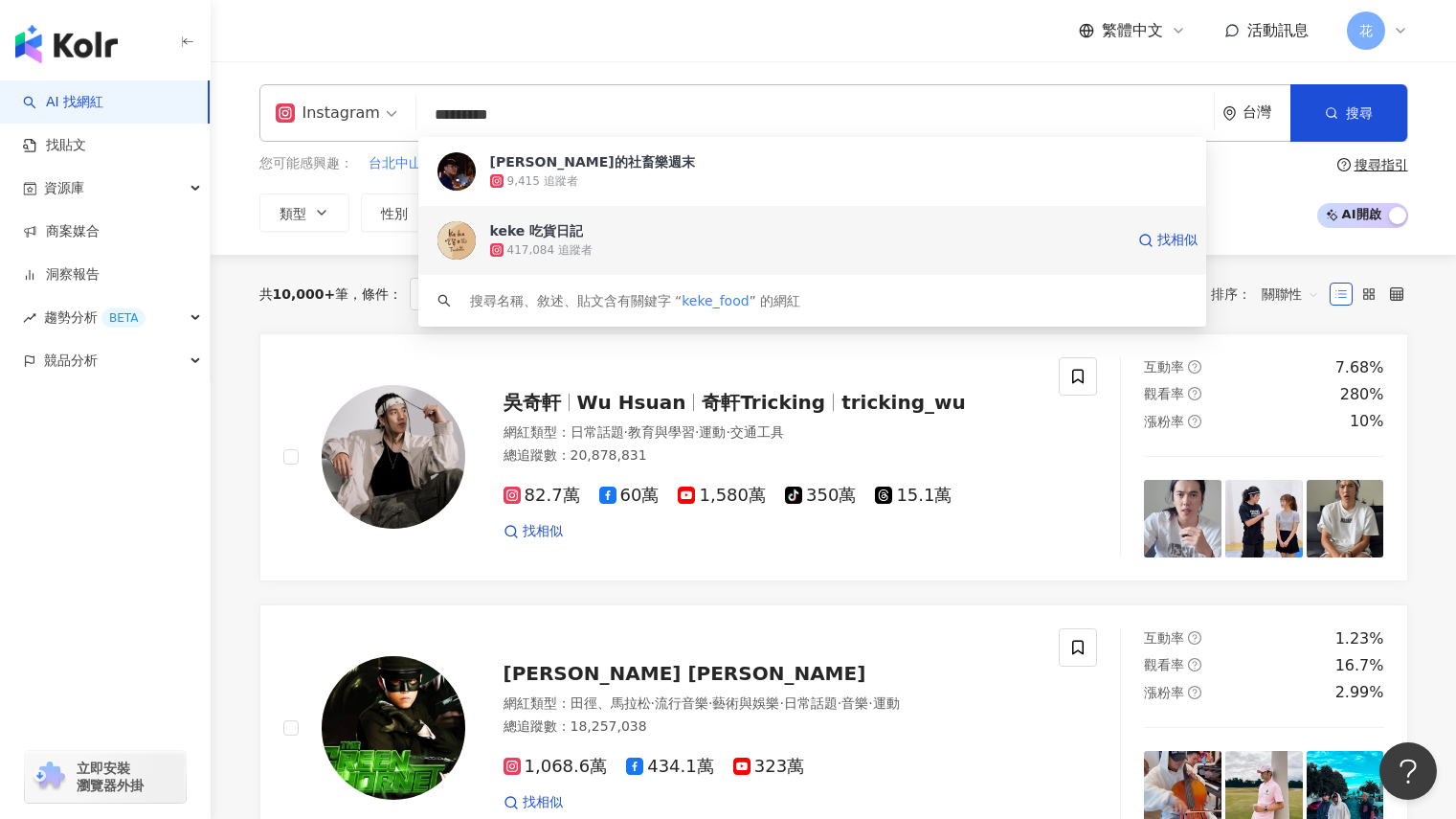
click at [632, 251] on div "417,084 追蹤者" at bounding box center [807, 249] width 633 height 19
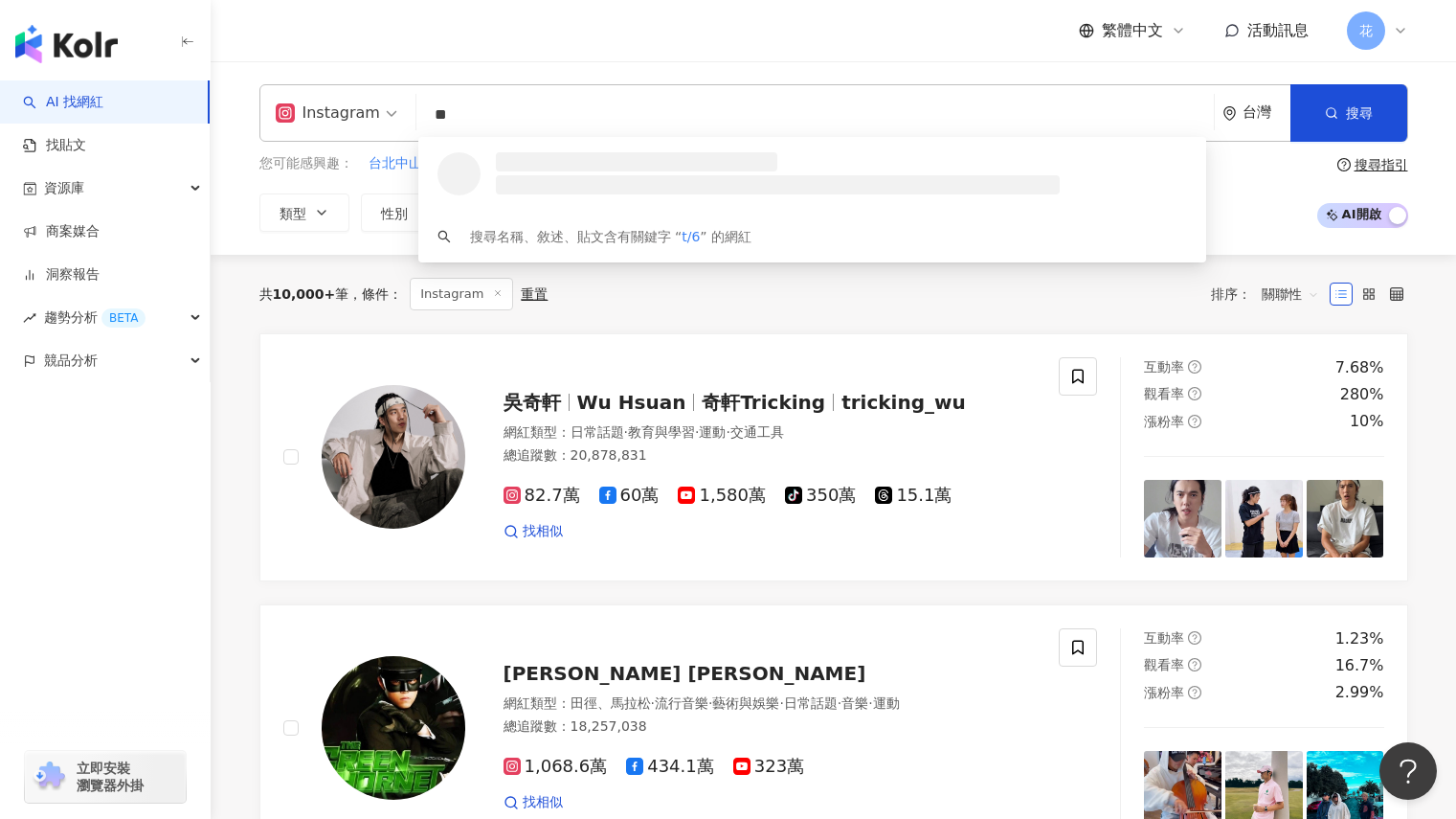
type input "*"
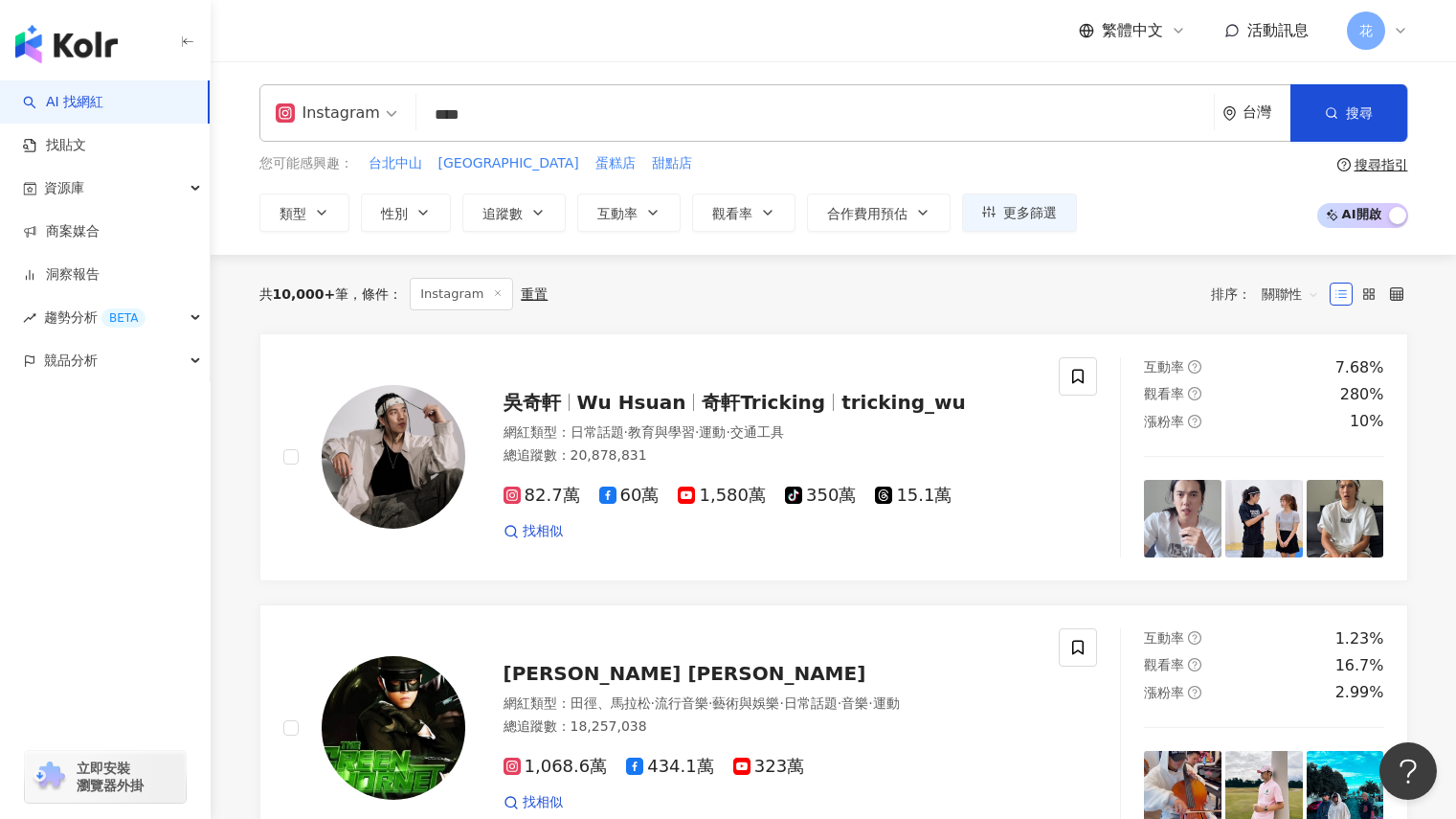
type input "****"
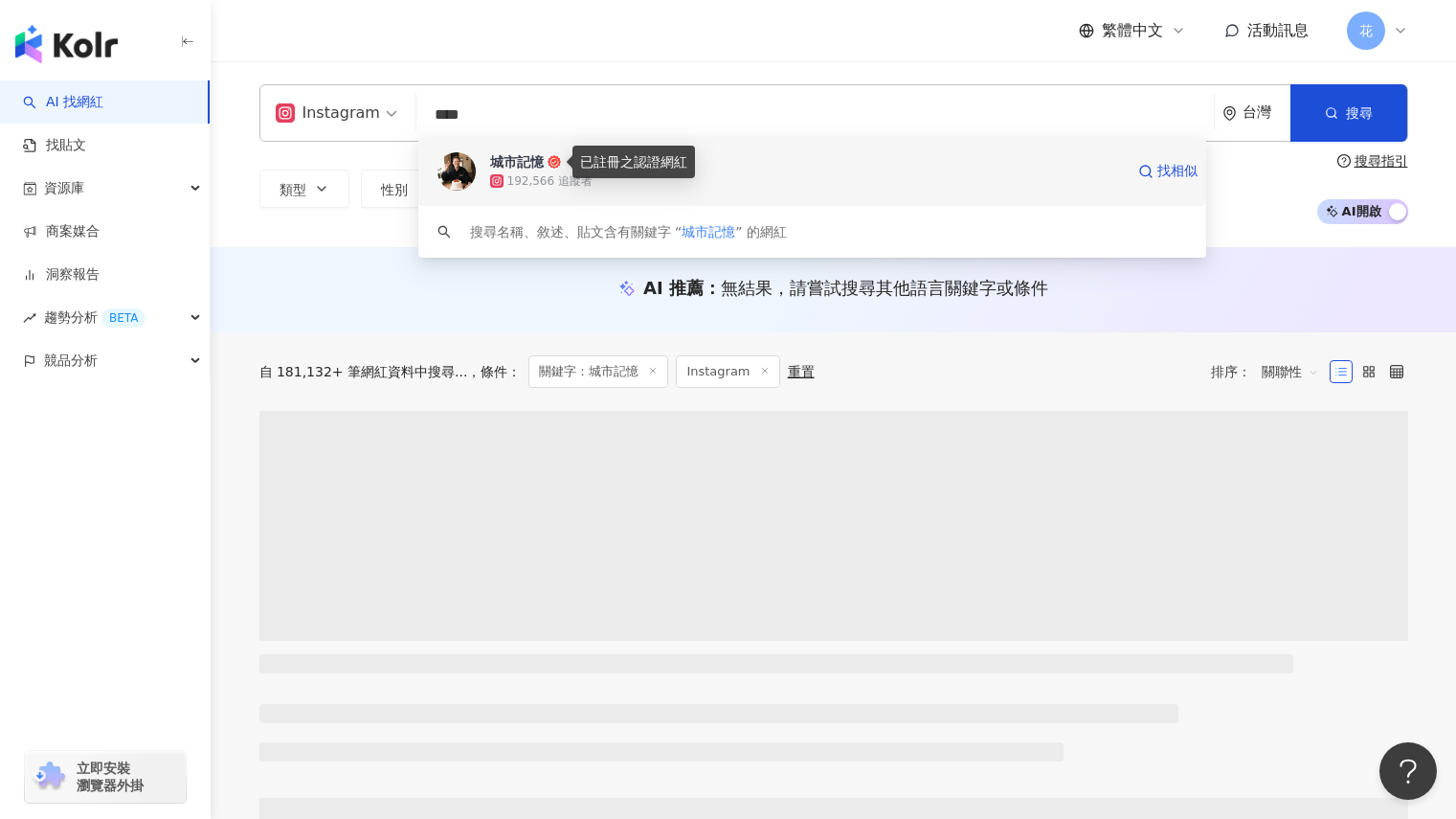
click at [554, 160] on icon at bounding box center [555, 162] width 14 height 14
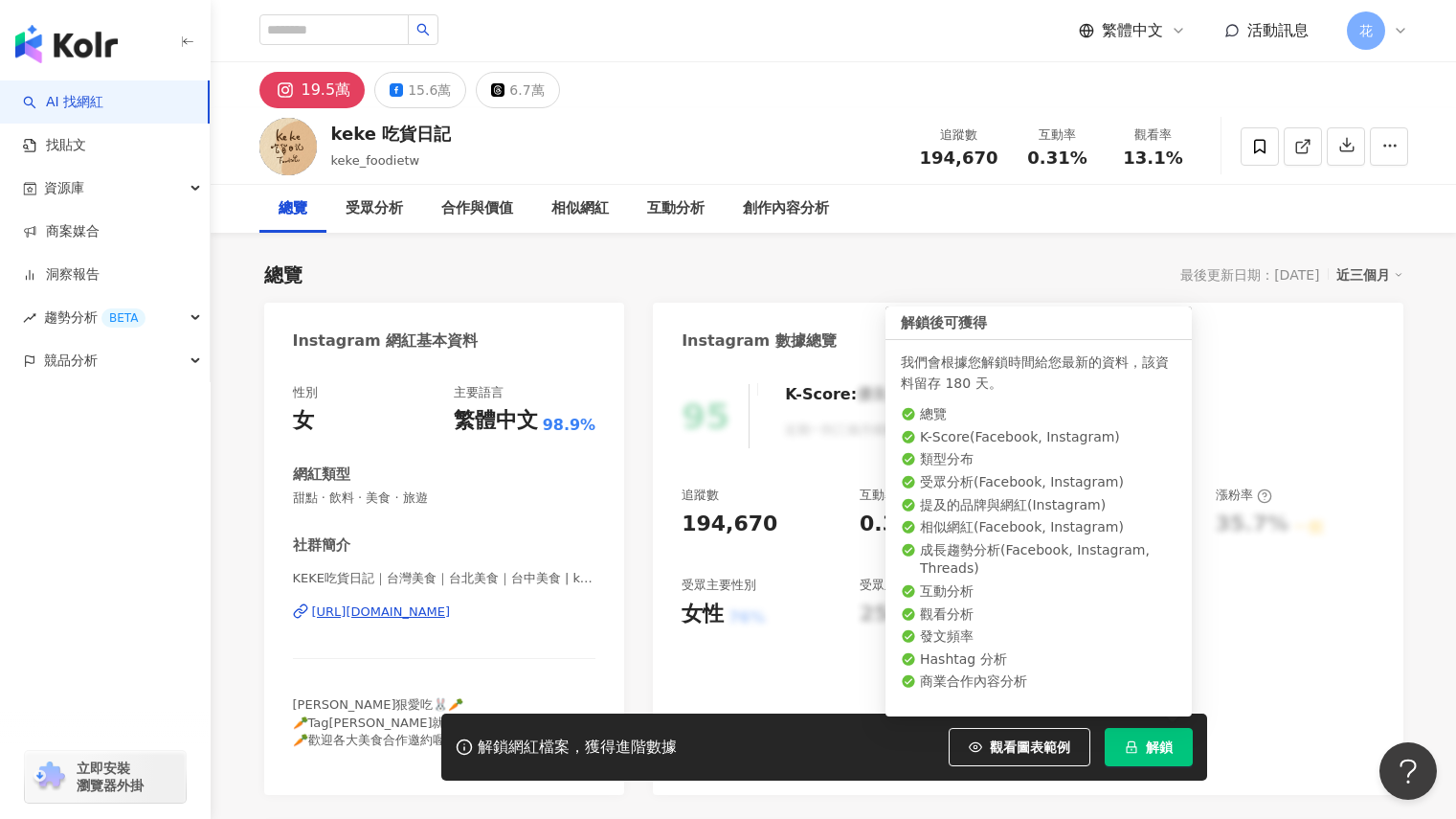
click at [1137, 741] on icon "lock" at bounding box center [1131, 747] width 14 height 14
